Goal: Navigation & Orientation: Find specific page/section

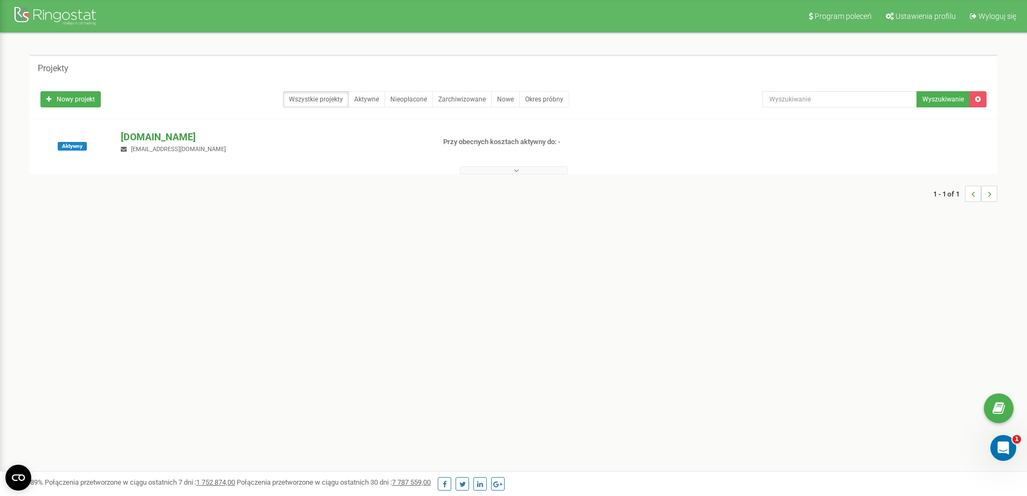
click at [174, 136] on p "[DOMAIN_NAME]" at bounding box center [273, 137] width 305 height 14
